Goal: Task Accomplishment & Management: Manage account settings

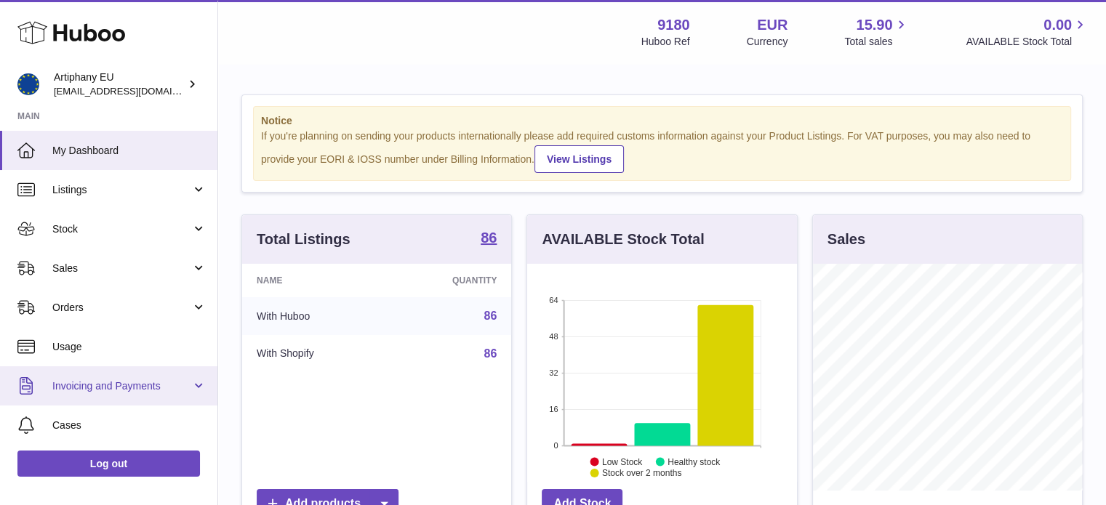
scroll to position [227, 270]
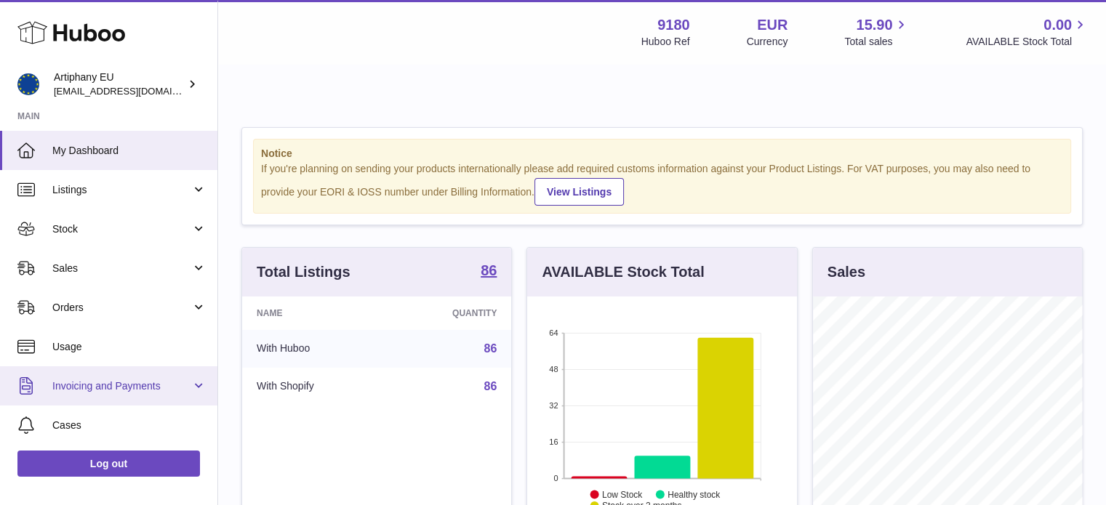
click at [119, 386] on span "Invoicing and Payments" at bounding box center [121, 387] width 139 height 14
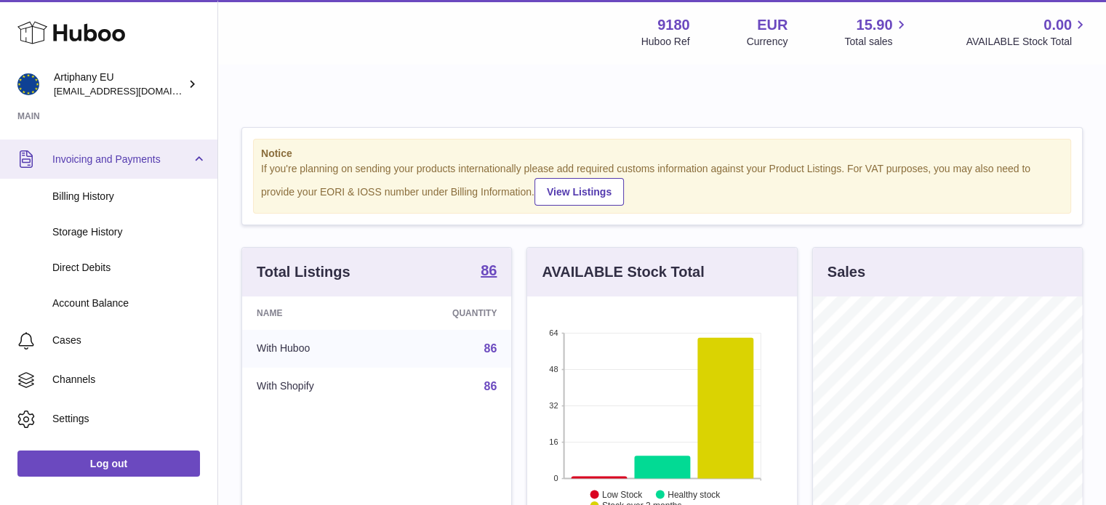
scroll to position [233, 0]
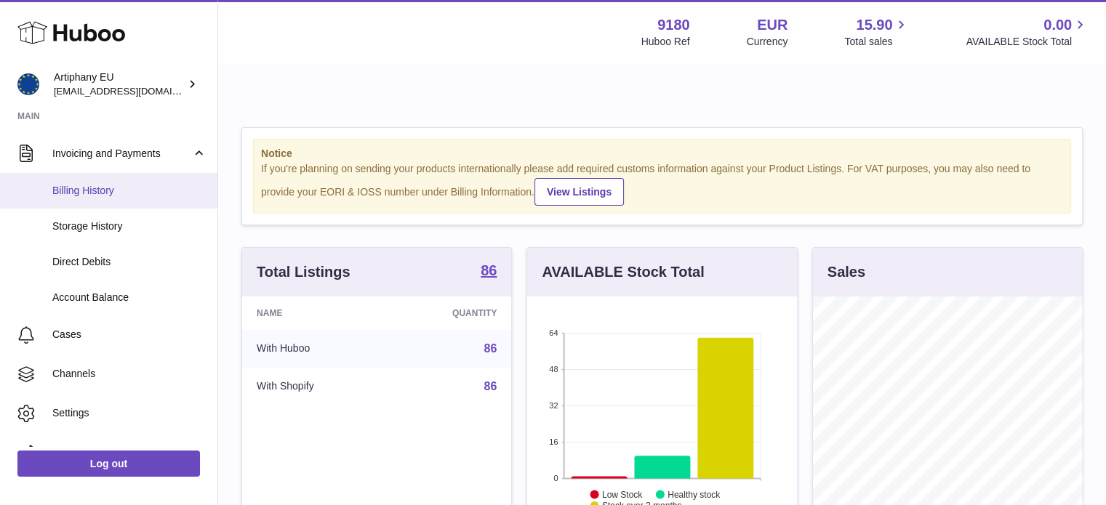
click at [128, 192] on span "Billing History" at bounding box center [129, 191] width 154 height 14
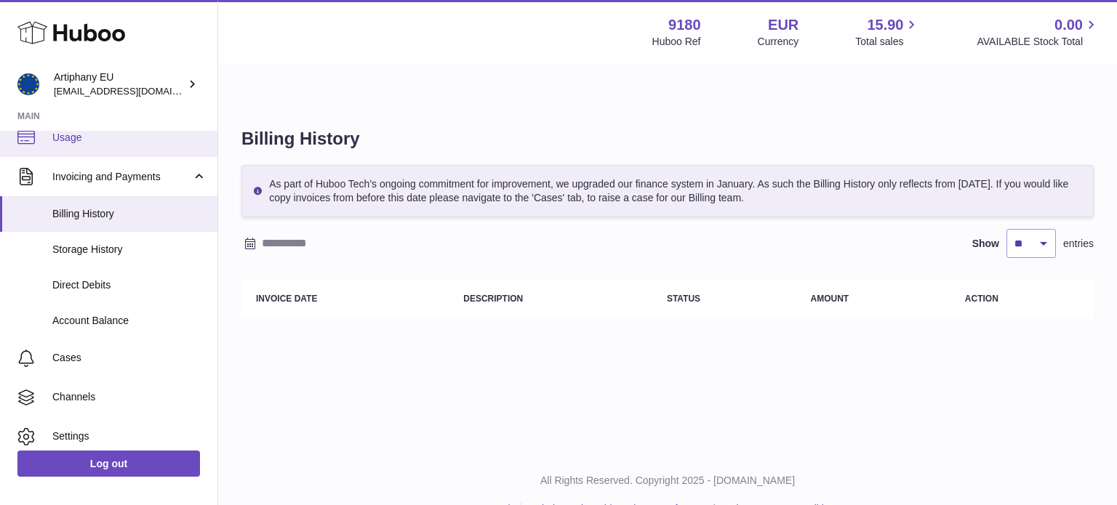
scroll to position [211, 0]
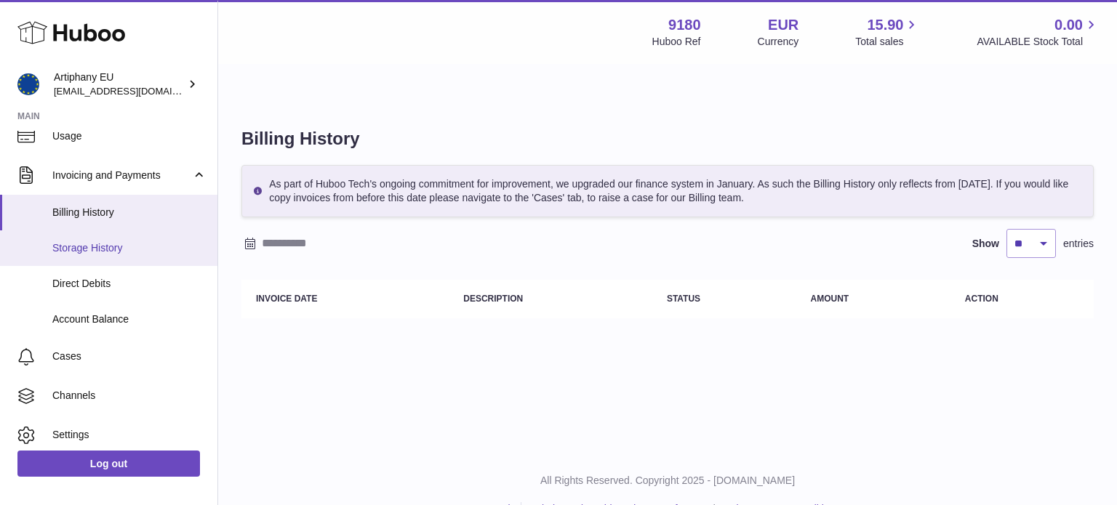
click at [124, 244] on span "Storage History" at bounding box center [129, 248] width 154 height 14
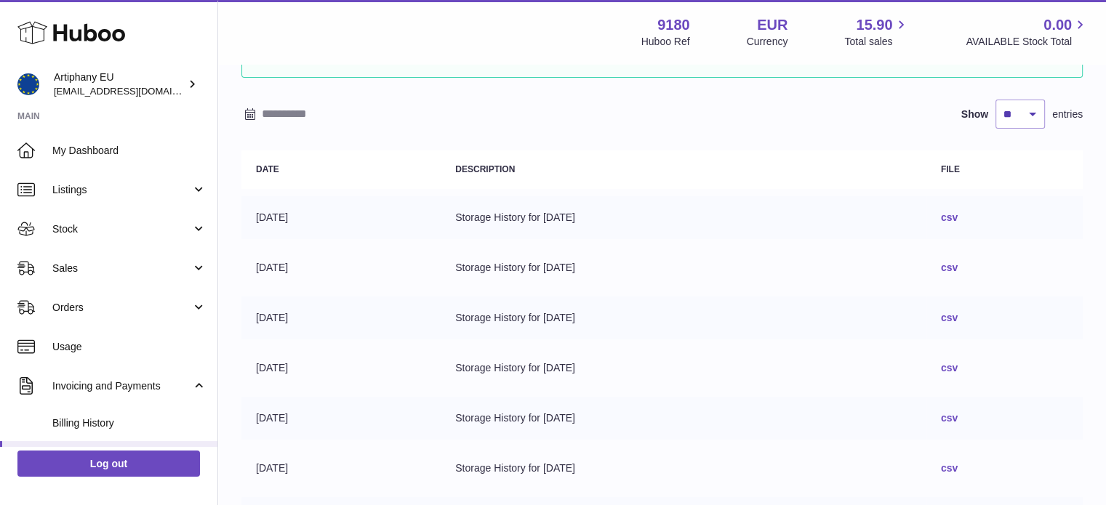
scroll to position [125, 0]
click at [81, 431] on link "Billing History" at bounding box center [108, 424] width 217 height 36
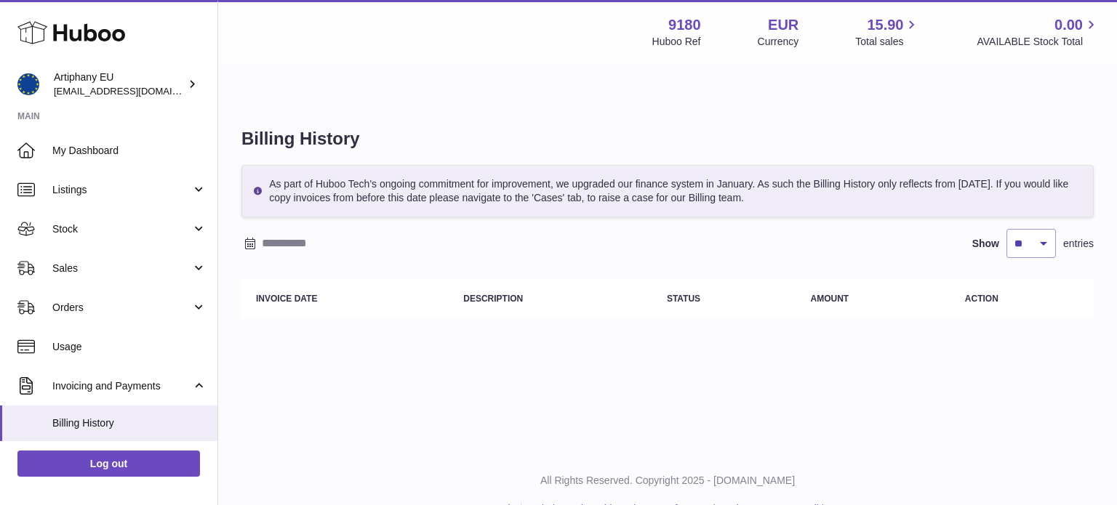
click at [317, 232] on input "text" at bounding box center [375, 243] width 227 height 23
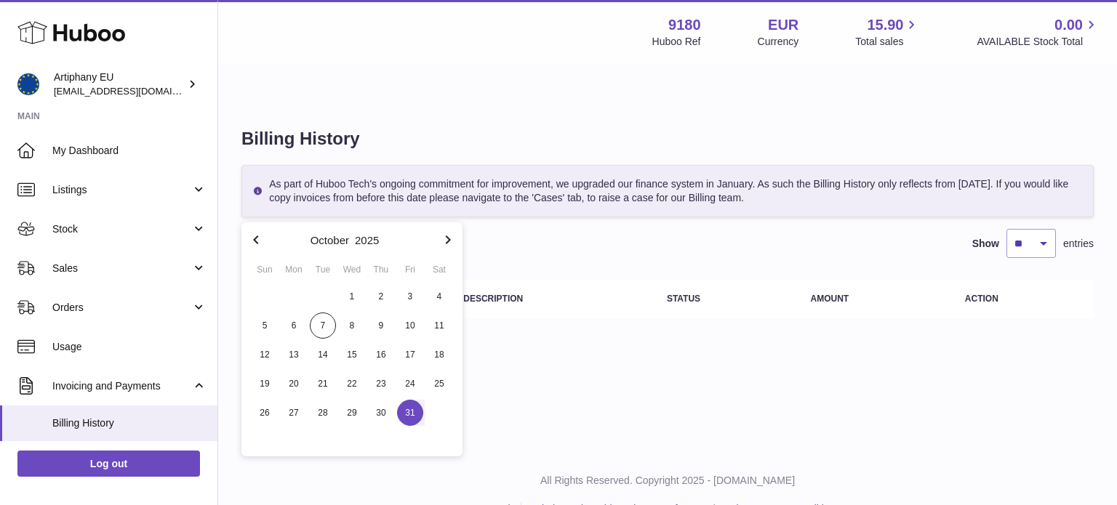
drag, startPoint x: 352, startPoint y: 295, endPoint x: 398, endPoint y: 412, distance: 125.7
click at [398, 412] on div "1 2 3 4 5 6 7 8 9 10 11 12 13 14 15 16 17 18 19 20 21 22 23 24 25 26 27 28 29 3…" at bounding box center [352, 354] width 204 height 145
click at [252, 237] on icon "button" at bounding box center [255, 239] width 17 height 17
drag, startPoint x: 294, startPoint y: 295, endPoint x: 281, endPoint y: 287, distance: 15.3
click at [281, 287] on span "1" at bounding box center [294, 297] width 26 height 26
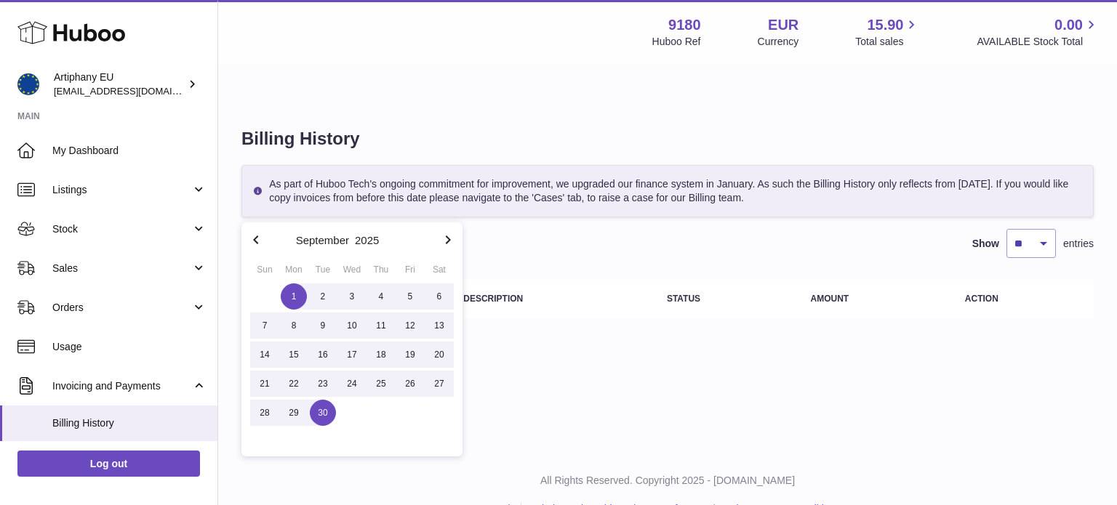
drag, startPoint x: 287, startPoint y: 293, endPoint x: 324, endPoint y: 415, distance: 127.5
click at [324, 415] on div "1 2 3 4 5 6 7 8 9 10 11 12 13 14 15 16 17 18 19 20 21 22 23 24 25 26 27 28 29 30" at bounding box center [352, 354] width 204 height 145
click at [323, 420] on span "30" at bounding box center [323, 413] width 26 height 26
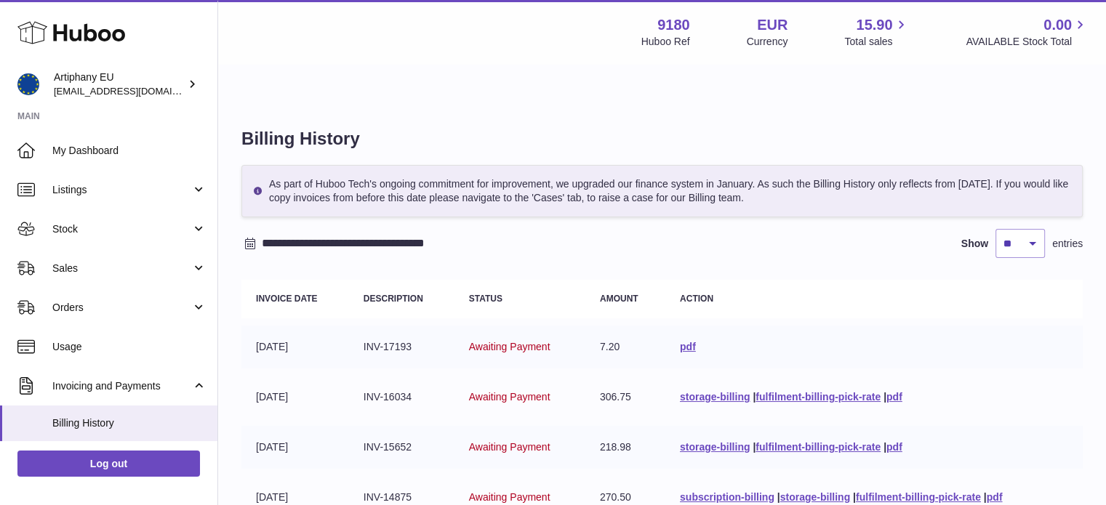
scroll to position [101, 0]
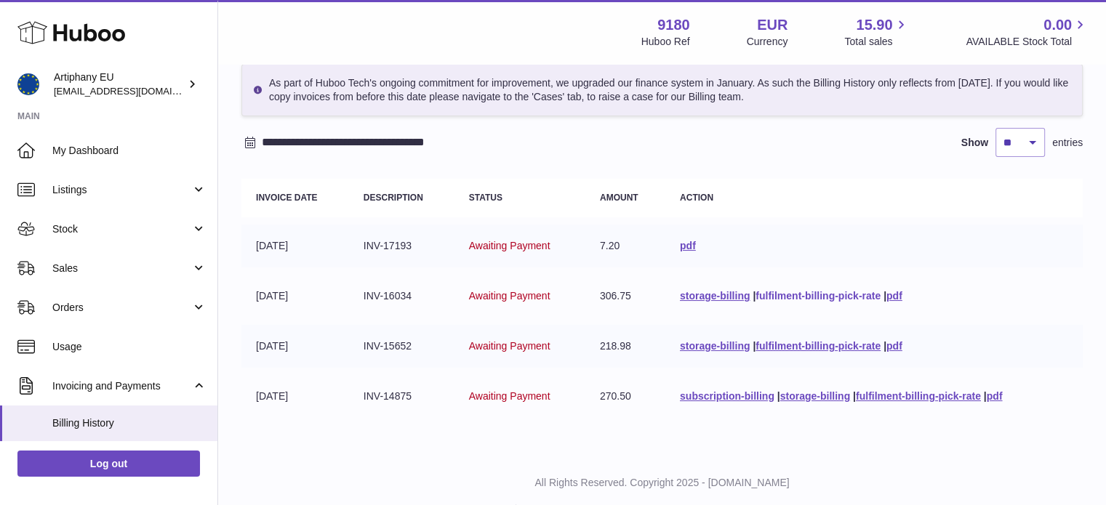
click at [786, 290] on link "fulfilment-billing-pick-rate" at bounding box center [818, 296] width 125 height 12
click at [311, 131] on input "**********" at bounding box center [375, 142] width 227 height 23
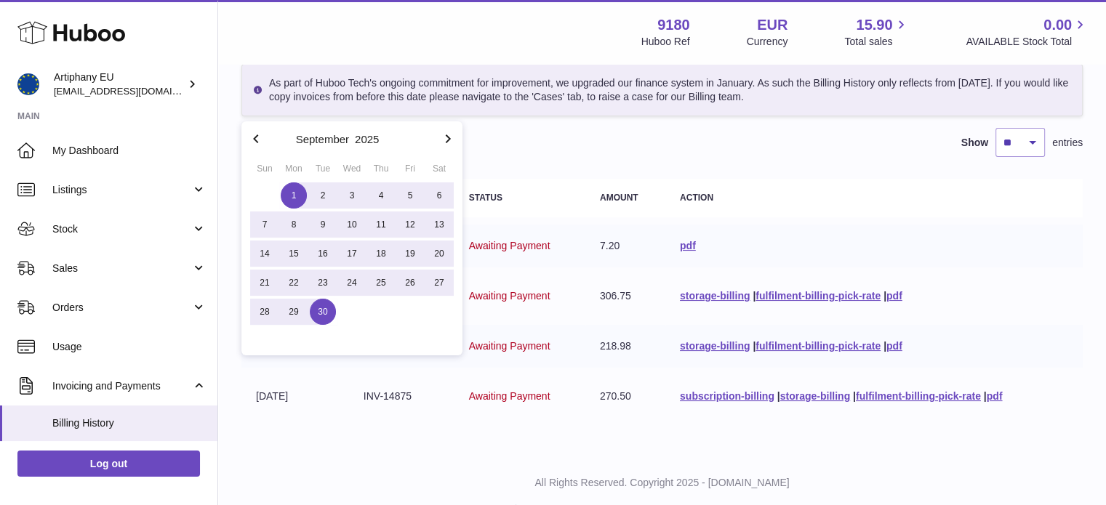
click at [449, 144] on icon "button" at bounding box center [447, 138] width 17 height 17
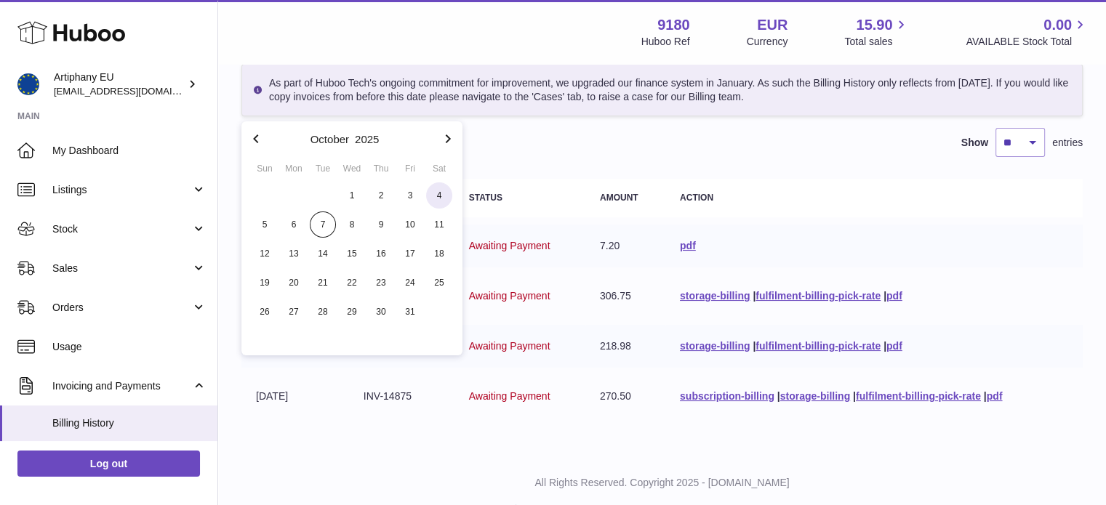
drag, startPoint x: 353, startPoint y: 191, endPoint x: 435, endPoint y: 193, distance: 82.2
click at [435, 193] on div "1 2 3 4 5 6 7 8 9 10 11 12 13 14 15 16 17 18 19 20 21 22 23 24 25 26 27 28 29 3…" at bounding box center [352, 253] width 204 height 145
drag, startPoint x: 350, startPoint y: 191, endPoint x: 378, endPoint y: 194, distance: 28.5
click at [378, 194] on div "1 2 3 4 5 6 7 8 9 10 11 12 13 14 15 16 17 18 19 20 21 22 23 24 25 26 27 28 29 3…" at bounding box center [352, 253] width 204 height 145
click at [352, 194] on span "1" at bounding box center [352, 196] width 26 height 26
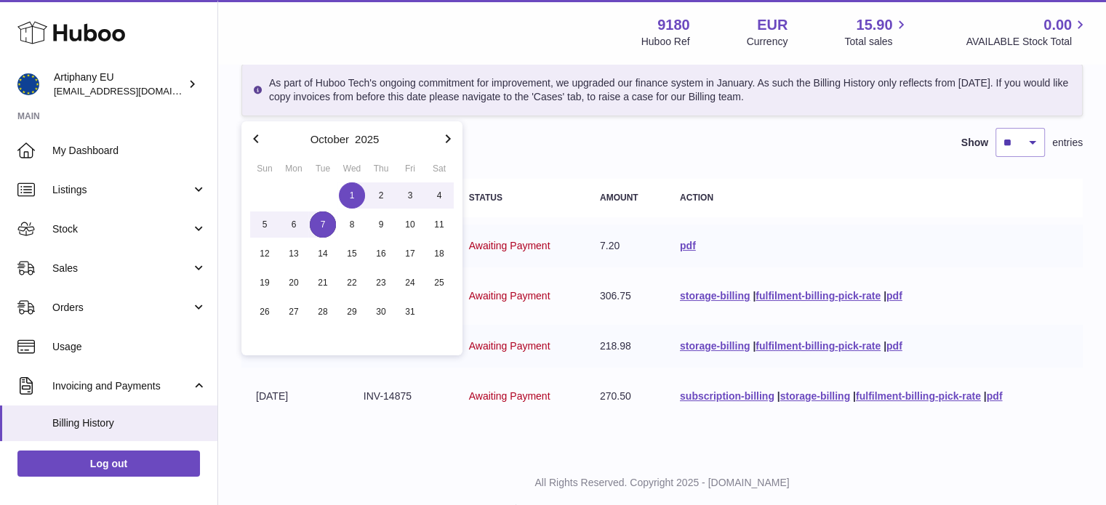
click at [326, 215] on span "7" at bounding box center [323, 225] width 26 height 26
type input "**********"
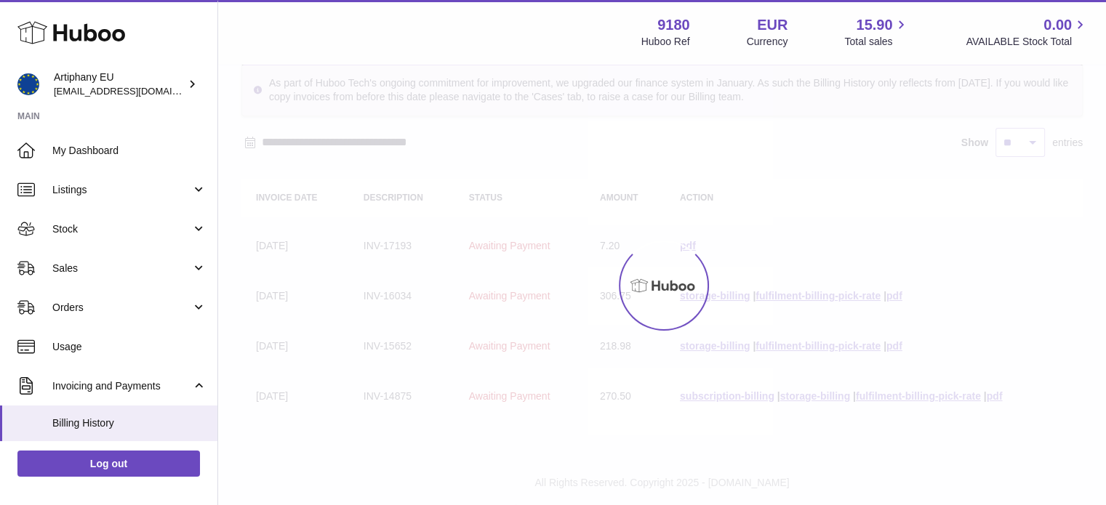
scroll to position [1, 0]
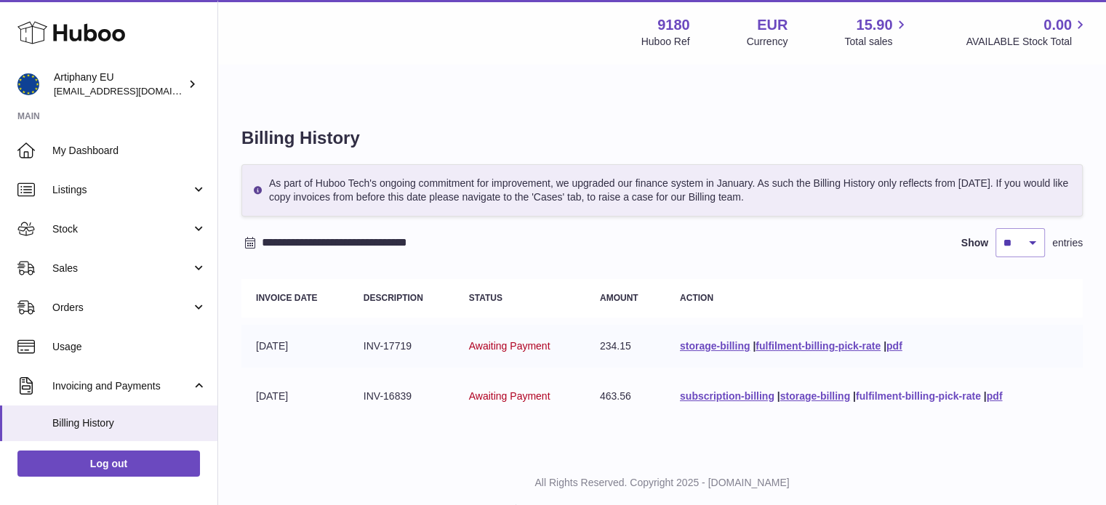
click at [897, 391] on link "fulfilment-billing-pick-rate" at bounding box center [918, 397] width 125 height 12
click at [820, 340] on link "fulfilment-billing-pick-rate" at bounding box center [818, 346] width 125 height 12
click at [786, 340] on link "fulfilment-billing-pick-rate" at bounding box center [818, 346] width 125 height 12
click at [814, 340] on link "fulfilment-billing-pick-rate" at bounding box center [818, 346] width 125 height 12
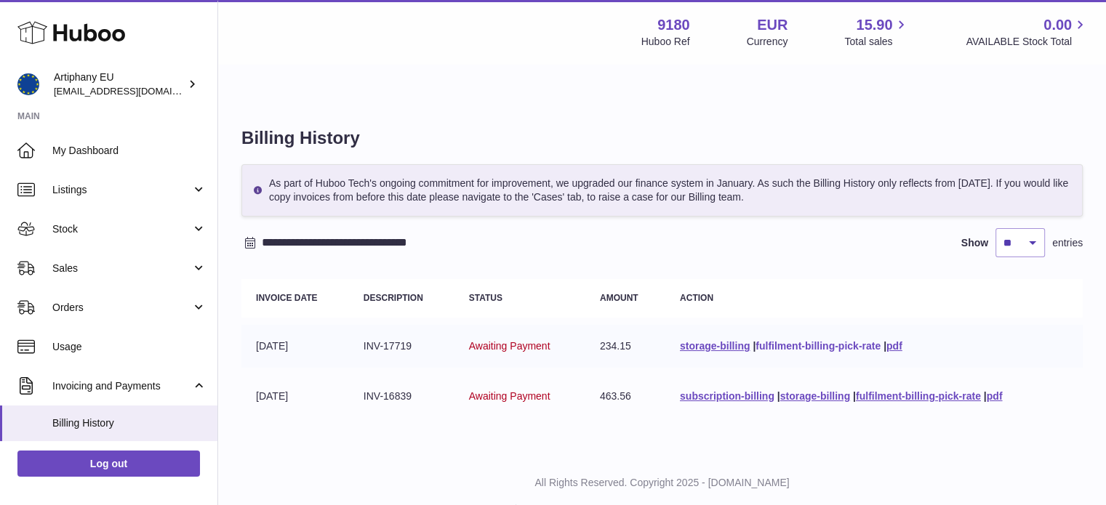
click at [790, 340] on link "fulfilment-billing-pick-rate" at bounding box center [818, 346] width 125 height 12
click at [800, 340] on link "fulfilment-billing-pick-rate" at bounding box center [818, 346] width 125 height 12
